Goal: Information Seeking & Learning: Learn about a topic

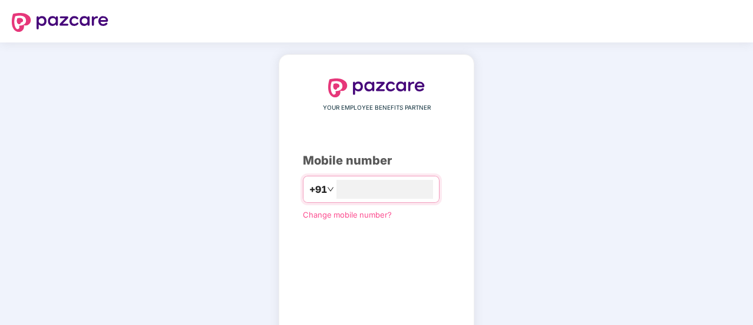
type input "**********"
click at [748, 131] on div "**********" at bounding box center [376, 216] width 753 height 348
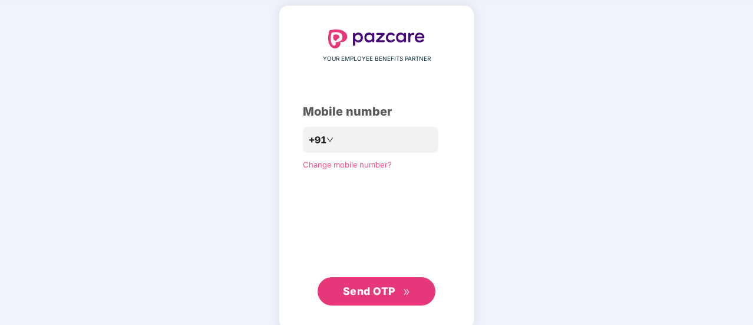
scroll to position [64, 0]
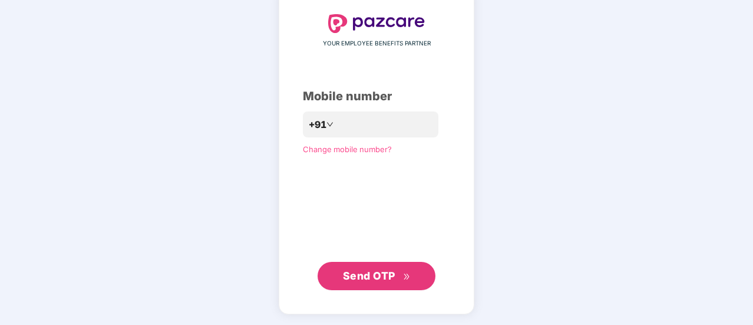
click at [365, 269] on span "Send OTP" at bounding box center [369, 275] width 52 height 12
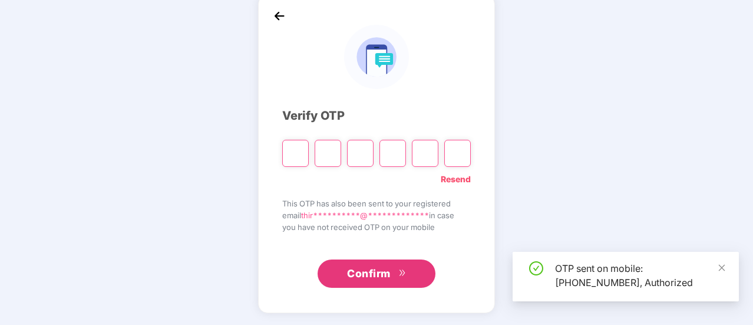
scroll to position [59, 0]
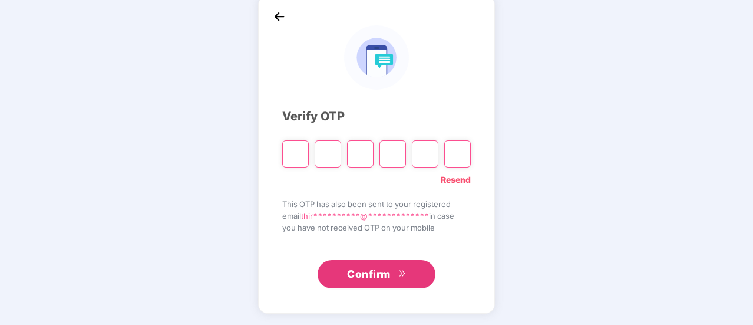
type input "*"
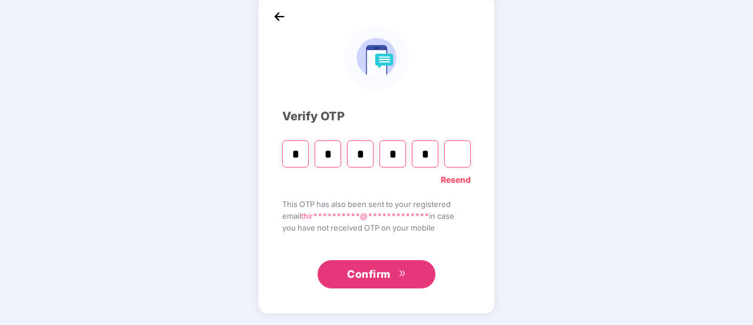
type input "*"
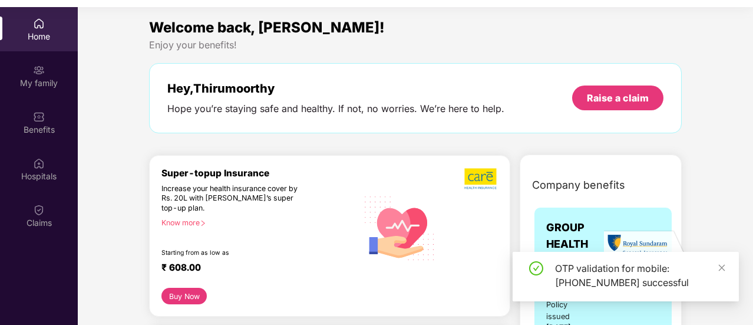
click at [39, 27] on img at bounding box center [39, 24] width 12 height 12
click at [41, 74] on img at bounding box center [39, 70] width 12 height 12
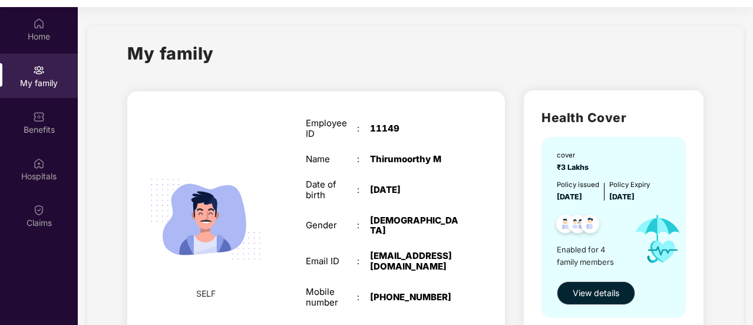
scroll to position [66, 0]
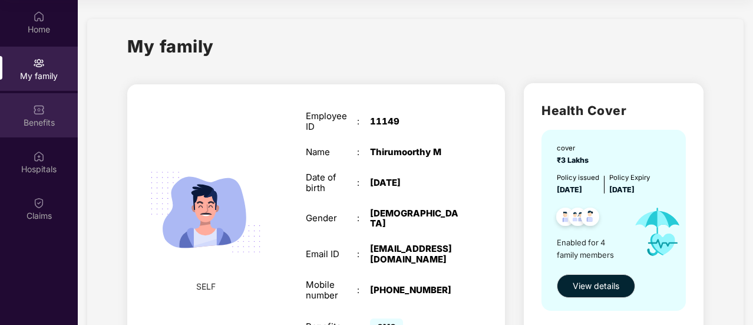
click at [34, 124] on div "Benefits" at bounding box center [39, 123] width 78 height 12
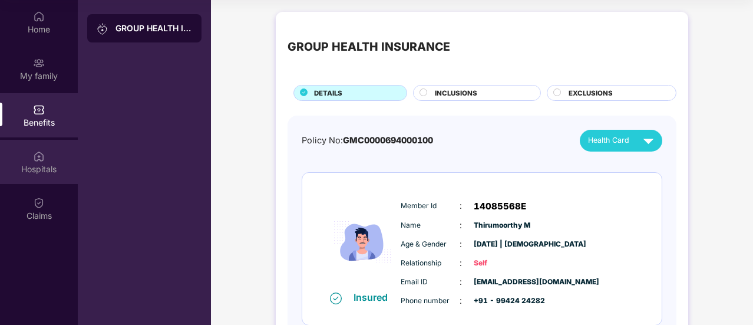
click at [35, 167] on div "Hospitals" at bounding box center [39, 169] width 78 height 12
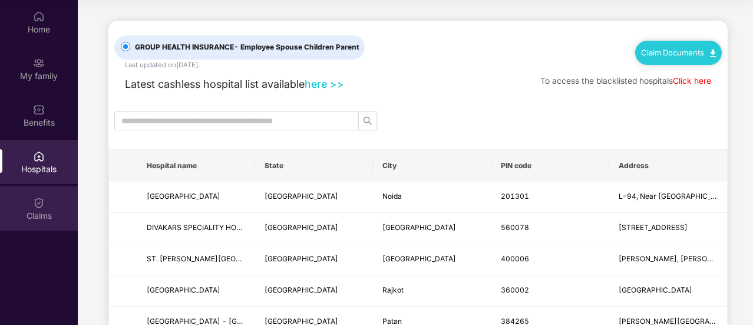
click at [26, 200] on div "Claims" at bounding box center [39, 208] width 78 height 44
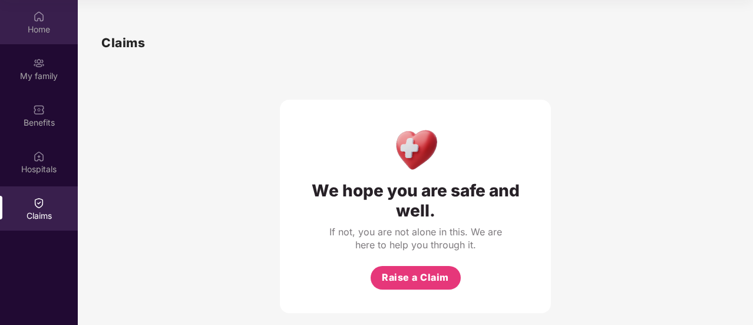
click at [37, 28] on div "Home" at bounding box center [39, 30] width 78 height 12
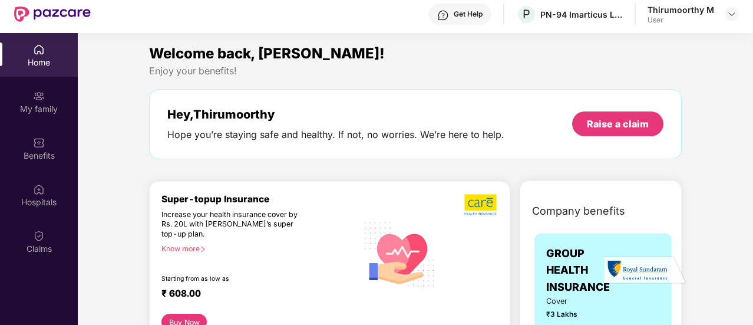
scroll to position [66, 0]
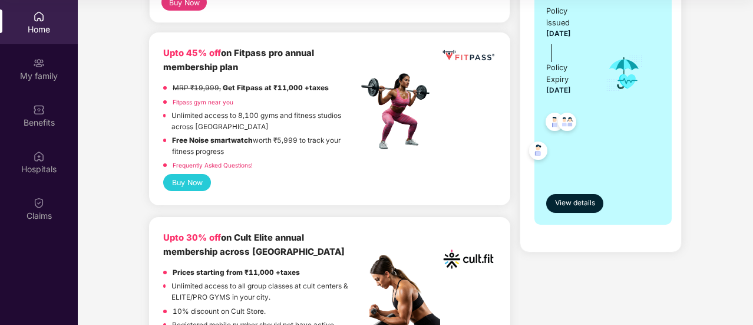
scroll to position [283, 0]
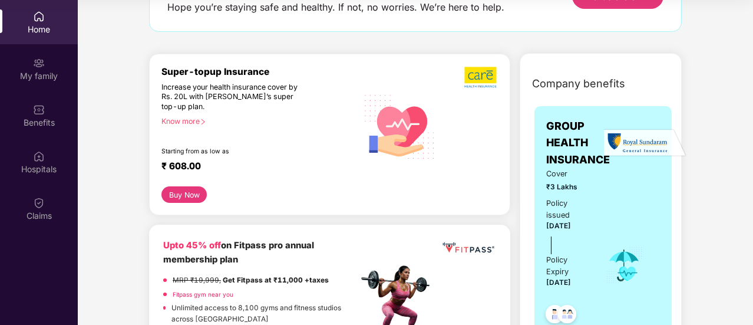
scroll to position [71, 0]
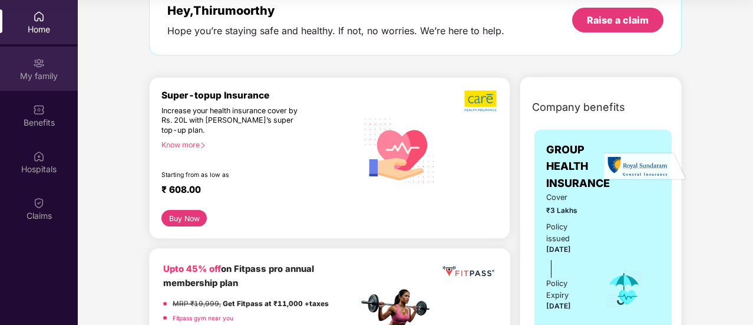
click at [58, 77] on div "My family" at bounding box center [39, 76] width 78 height 12
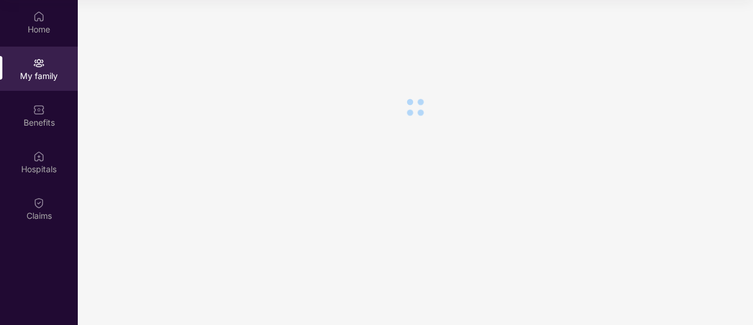
scroll to position [0, 0]
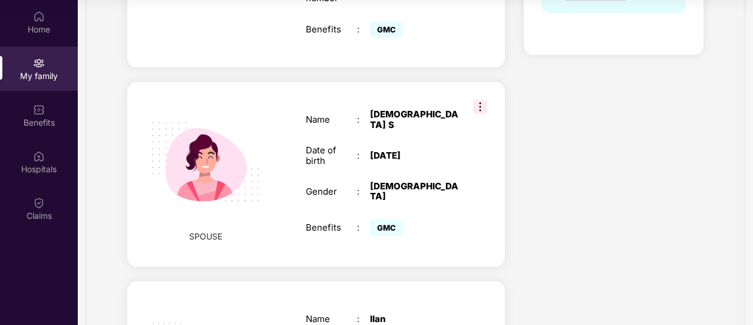
scroll to position [274, 0]
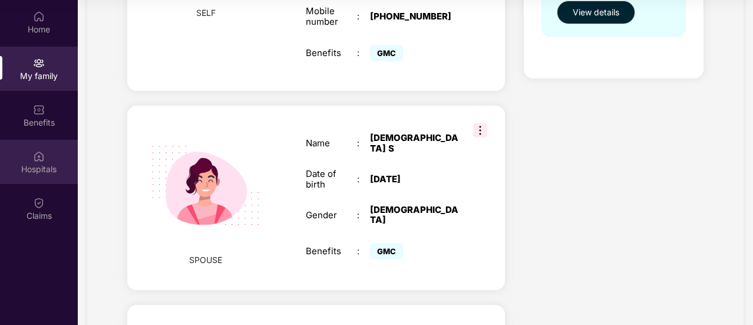
click at [54, 147] on div "Hospitals" at bounding box center [39, 162] width 78 height 44
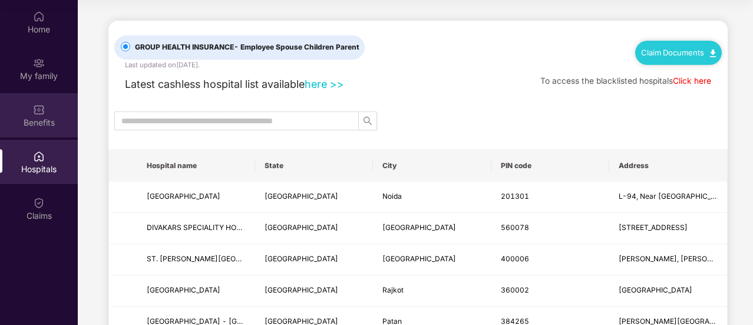
click at [45, 123] on div "Benefits" at bounding box center [39, 123] width 78 height 12
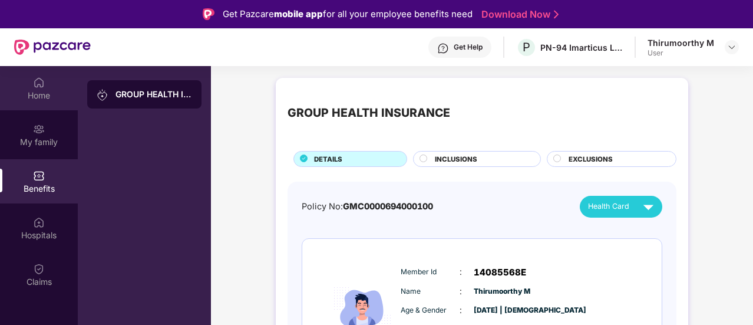
click at [35, 85] on img at bounding box center [39, 83] width 12 height 12
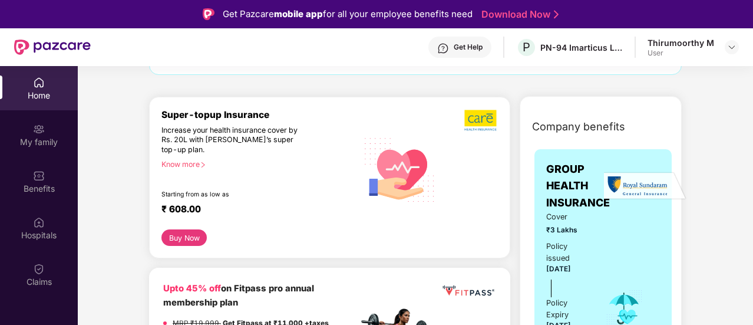
scroll to position [118, 0]
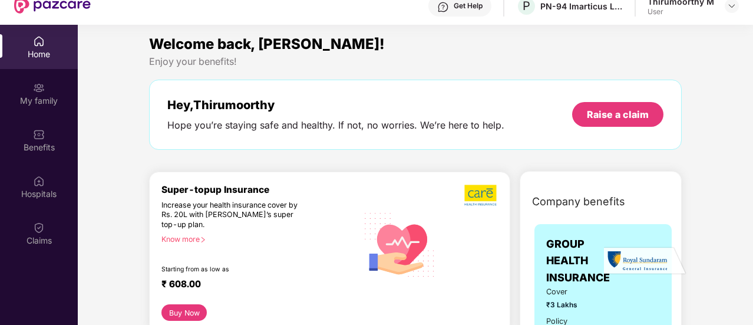
scroll to position [0, 0]
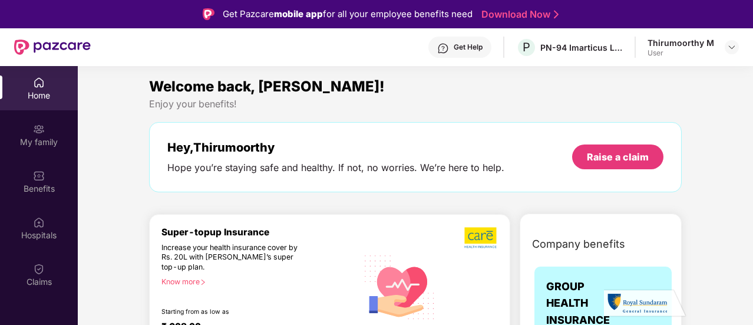
click at [57, 90] on div "Home" at bounding box center [39, 96] width 78 height 12
click at [45, 87] on div "Home" at bounding box center [39, 88] width 78 height 44
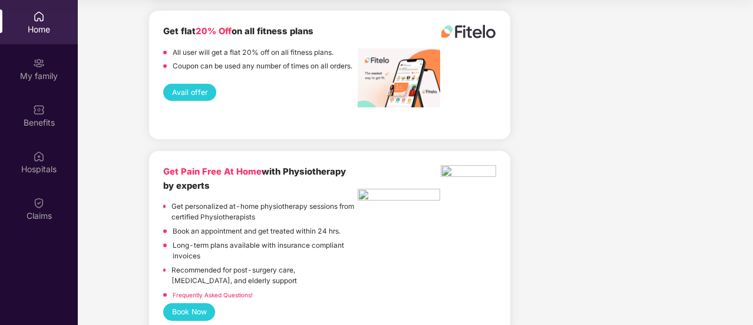
scroll to position [3561, 0]
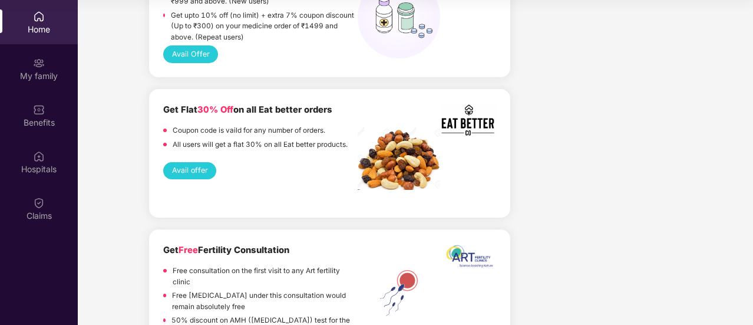
scroll to position [1014, 0]
